Goal: Information Seeking & Learning: Learn about a topic

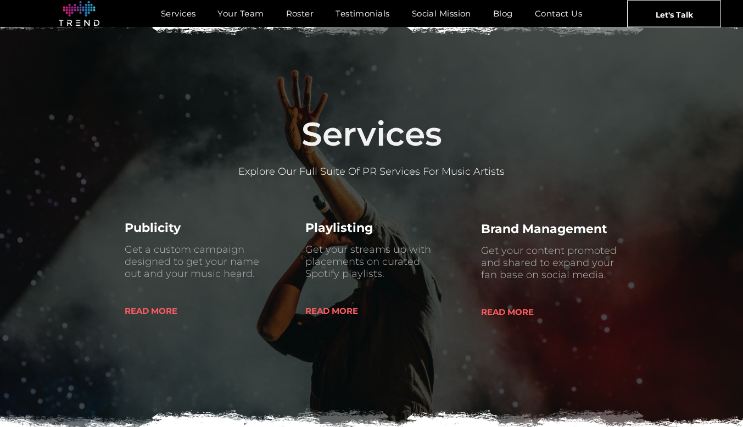
scroll to position [996, 0]
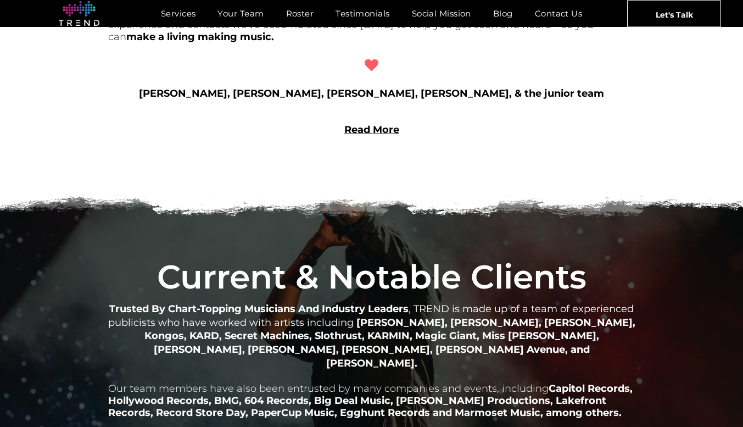
drag, startPoint x: 751, startPoint y: 220, endPoint x: 463, endPoint y: 253, distance: 289.1
click at [463, 256] on span "Current & Notable Clients" at bounding box center [371, 276] width 429 height 40
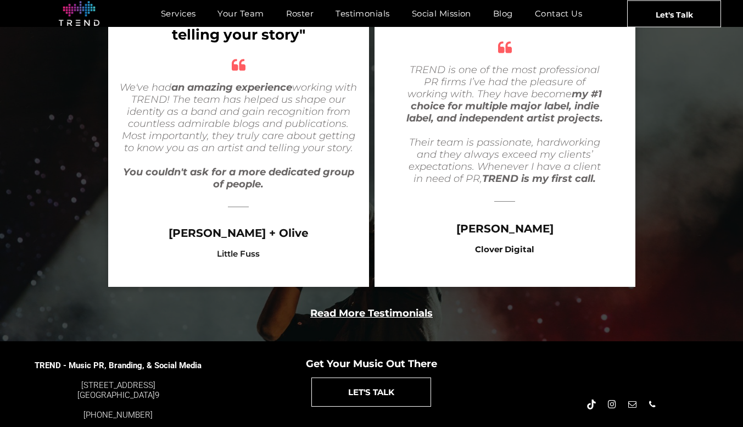
scroll to position [2154, 0]
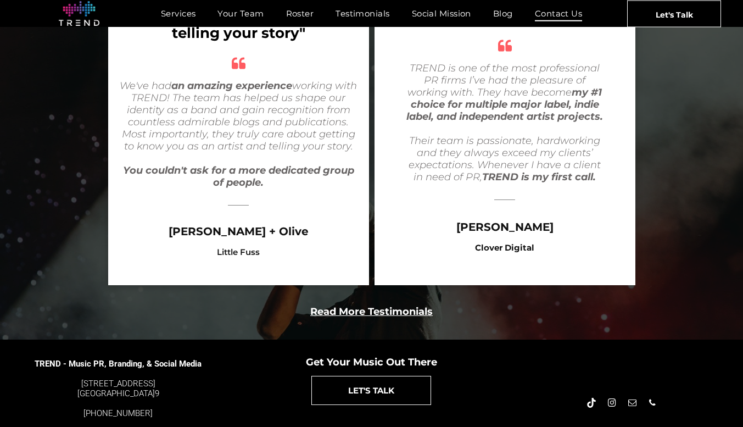
click at [561, 11] on span "Contact Us" at bounding box center [559, 13] width 48 height 16
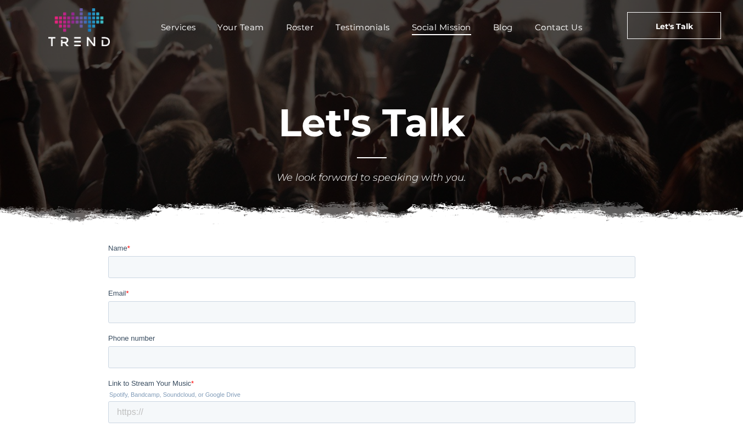
click at [462, 26] on span "Social Mission" at bounding box center [441, 27] width 59 height 16
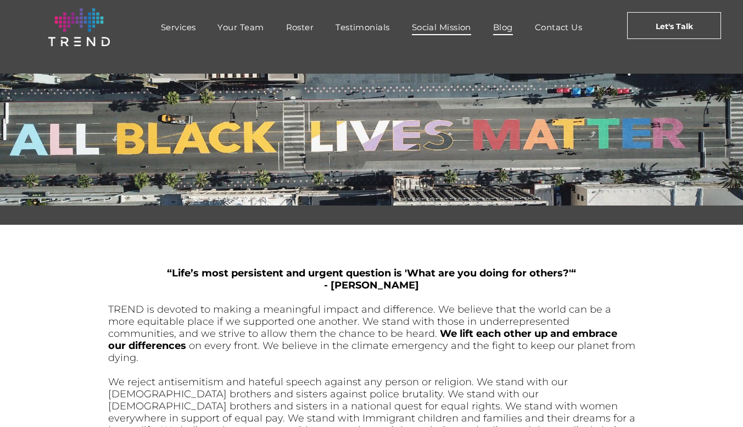
click at [516, 32] on link "Blog" at bounding box center [503, 27] width 42 height 16
click at [557, 29] on span "Contact Us" at bounding box center [559, 27] width 48 height 16
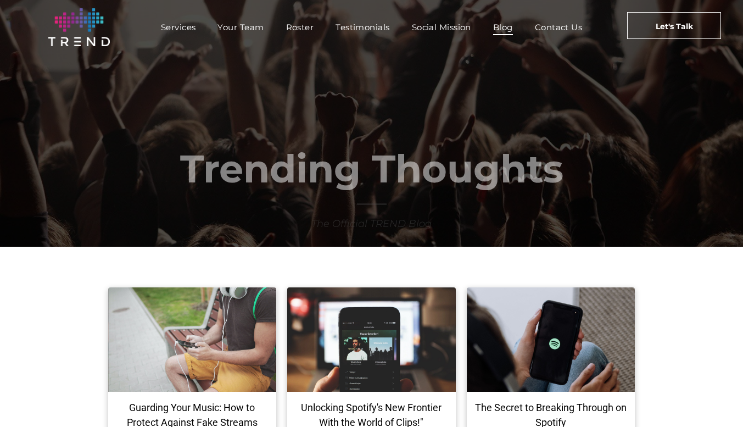
click at [292, 35] on nav "Services Your Team Roster Testimonials Social Mission Blog Contact Us" at bounding box center [371, 27] width 473 height 24
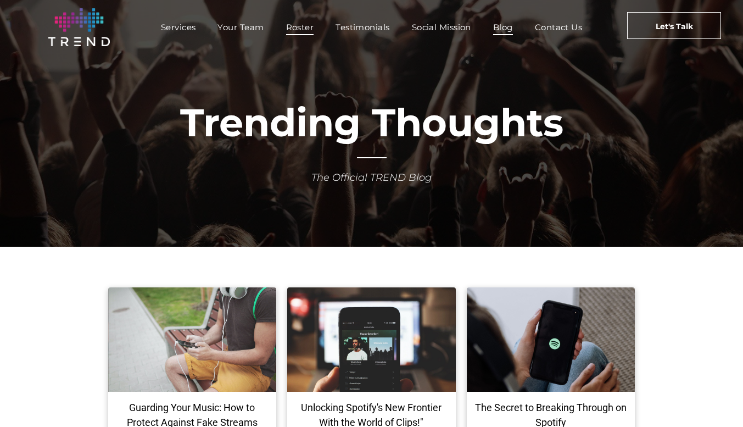
click at [299, 29] on span "Roster" at bounding box center [300, 27] width 28 height 16
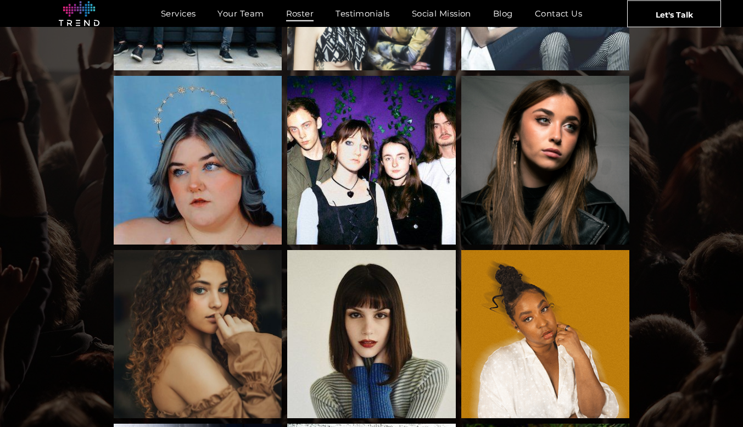
drag, startPoint x: 751, startPoint y: 154, endPoint x: 751, endPoint y: 208, distance: 54.4
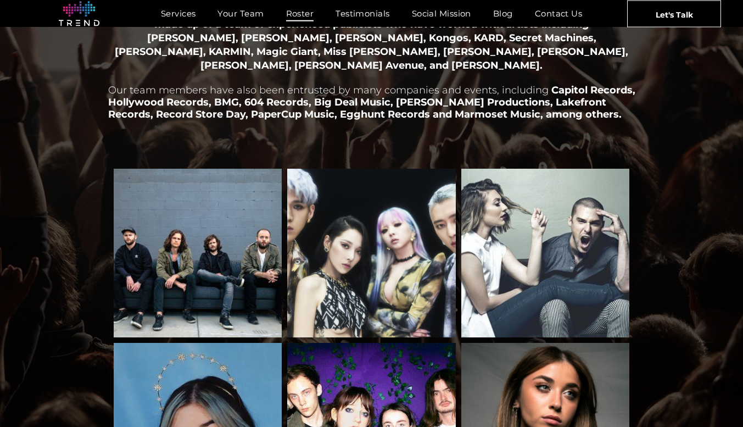
scroll to position [103, 0]
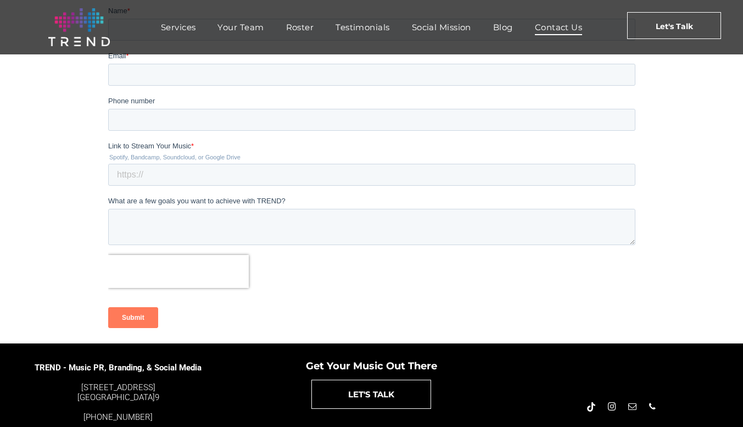
scroll to position [210, 0]
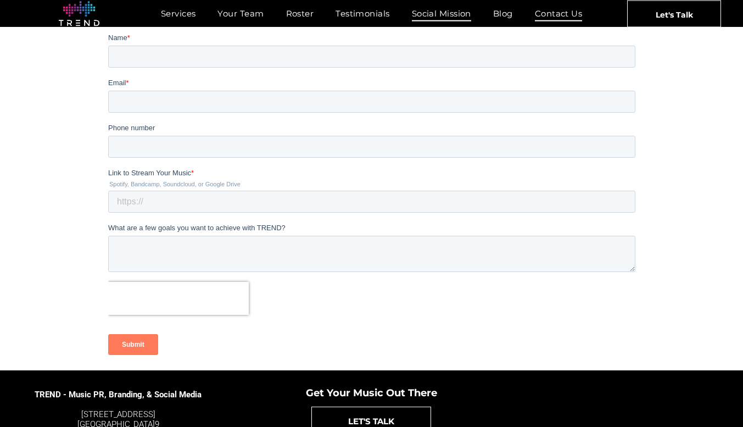
click at [446, 17] on span "Social Mission" at bounding box center [441, 13] width 59 height 16
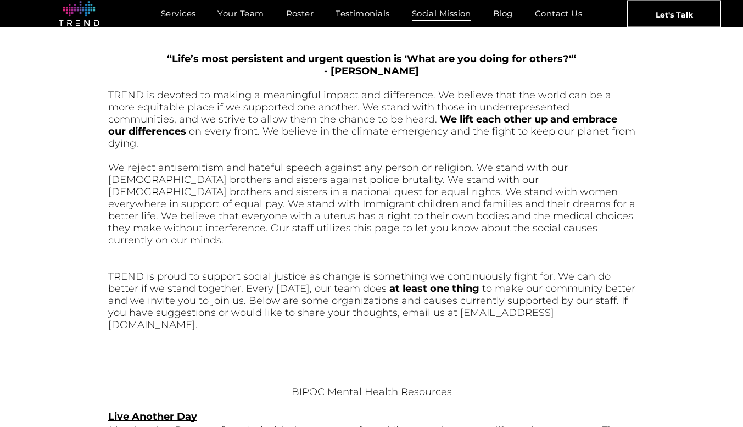
scroll to position [211, 0]
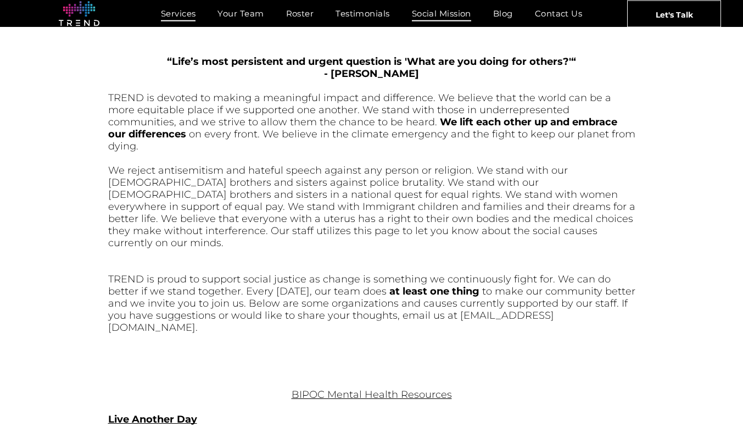
click at [172, 6] on span "Services" at bounding box center [178, 13] width 35 height 16
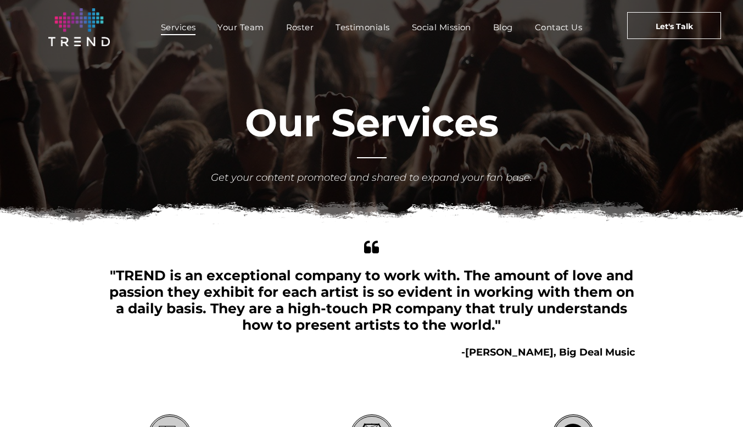
click at [60, 37] on img at bounding box center [79, 27] width 62 height 38
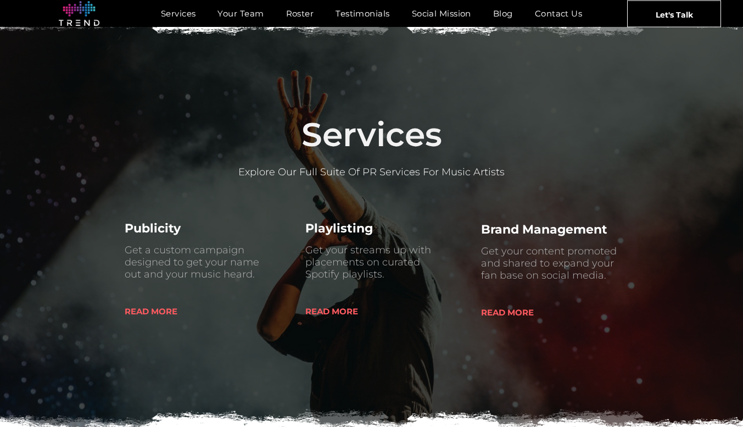
drag, startPoint x: 751, startPoint y: 79, endPoint x: 751, endPoint y: 99, distance: 20.3
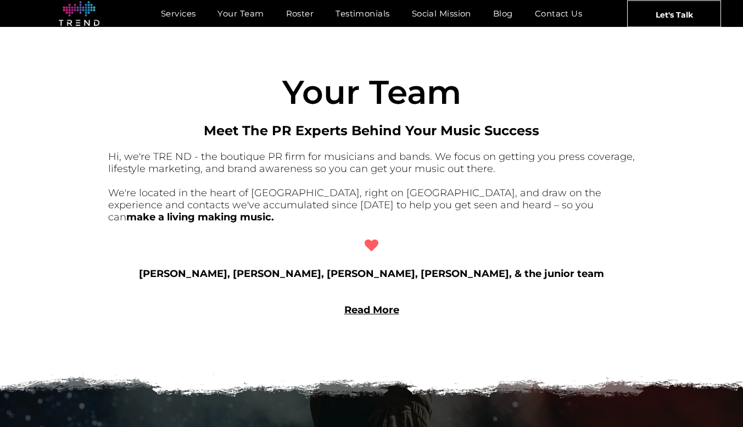
scroll to position [817, 0]
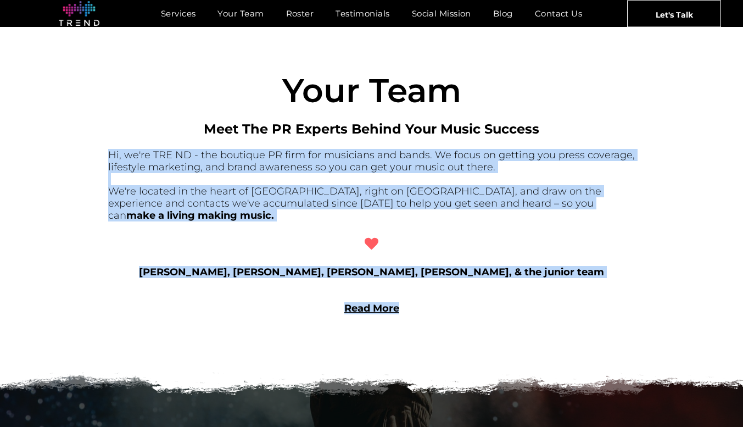
drag, startPoint x: 103, startPoint y: 156, endPoint x: 455, endPoint y: 296, distance: 378.6
click at [455, 296] on div "Your T eam Meet The PR Experts Behind Your Music Success Hi, we're TRE ND - the…" at bounding box center [371, 180] width 743 height 357
click at [384, 290] on div "Your T eam Meet The PR Experts Behind Your Music Success Hi, we're TRE ND - the…" at bounding box center [371, 181] width 527 height 270
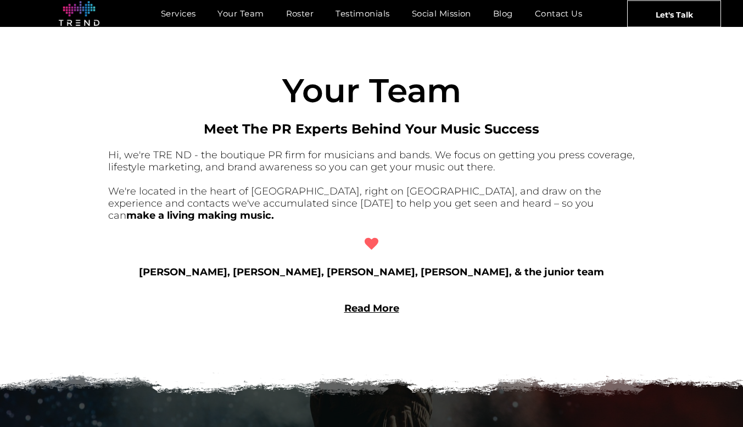
click at [371, 302] on link "Read More" at bounding box center [371, 308] width 55 height 12
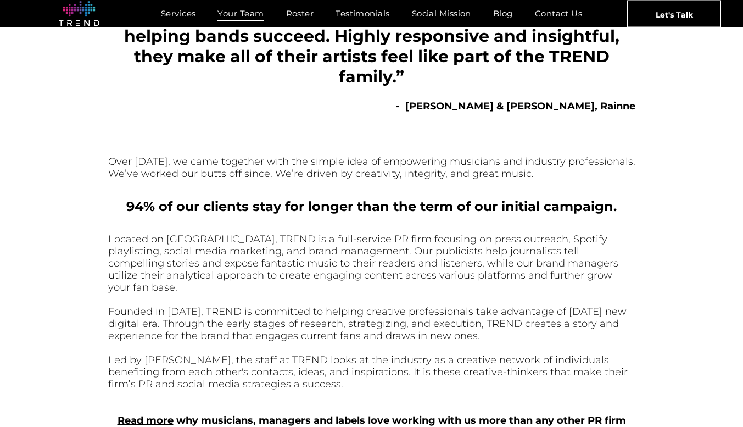
scroll to position [239, 0]
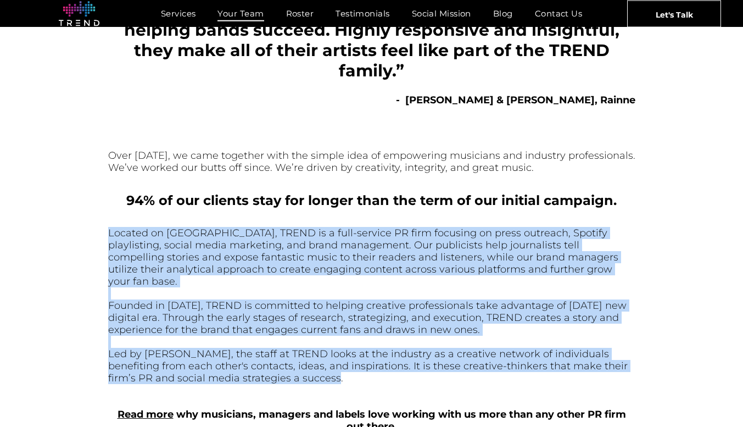
drag, startPoint x: 99, startPoint y: 236, endPoint x: 317, endPoint y: 366, distance: 253.7
click at [317, 366] on div "Over [DATE], we came together with the simple idea of empowering musicians and …" at bounding box center [371, 286] width 743 height 358
copy div "Located on [GEOGRAPHIC_DATA], TREND is a full-service PR firm focusing on press…"
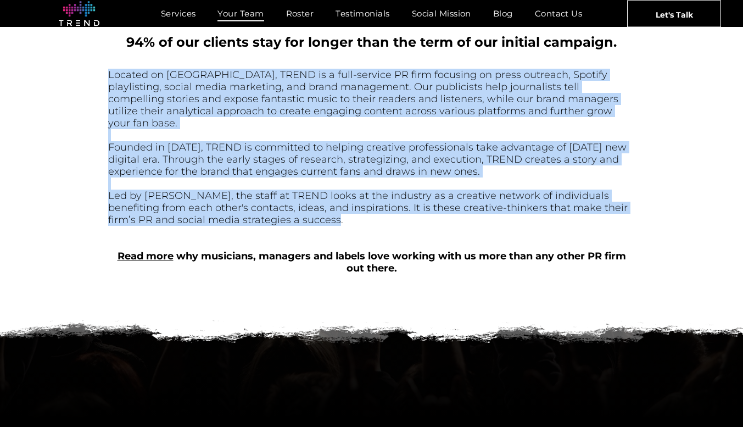
scroll to position [395, 0]
